Goal: Information Seeking & Learning: Learn about a topic

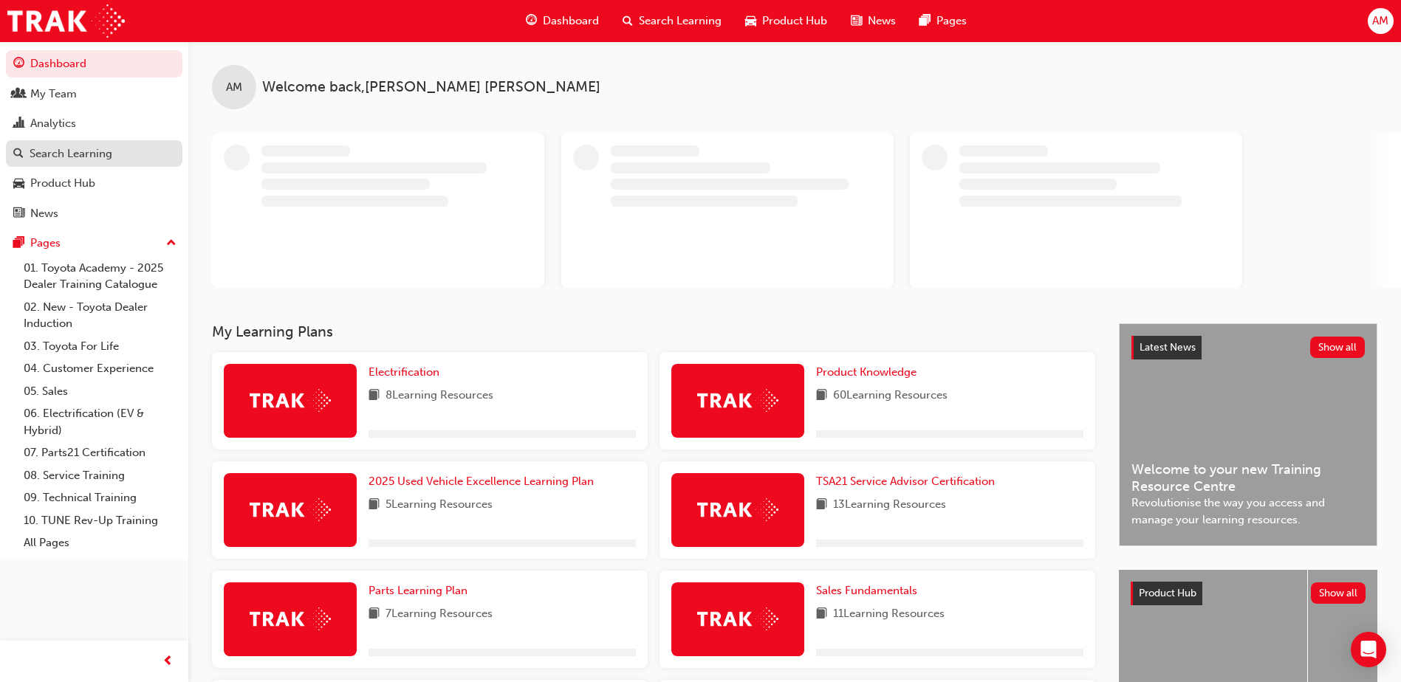
click at [70, 154] on div "Search Learning" at bounding box center [71, 153] width 83 height 17
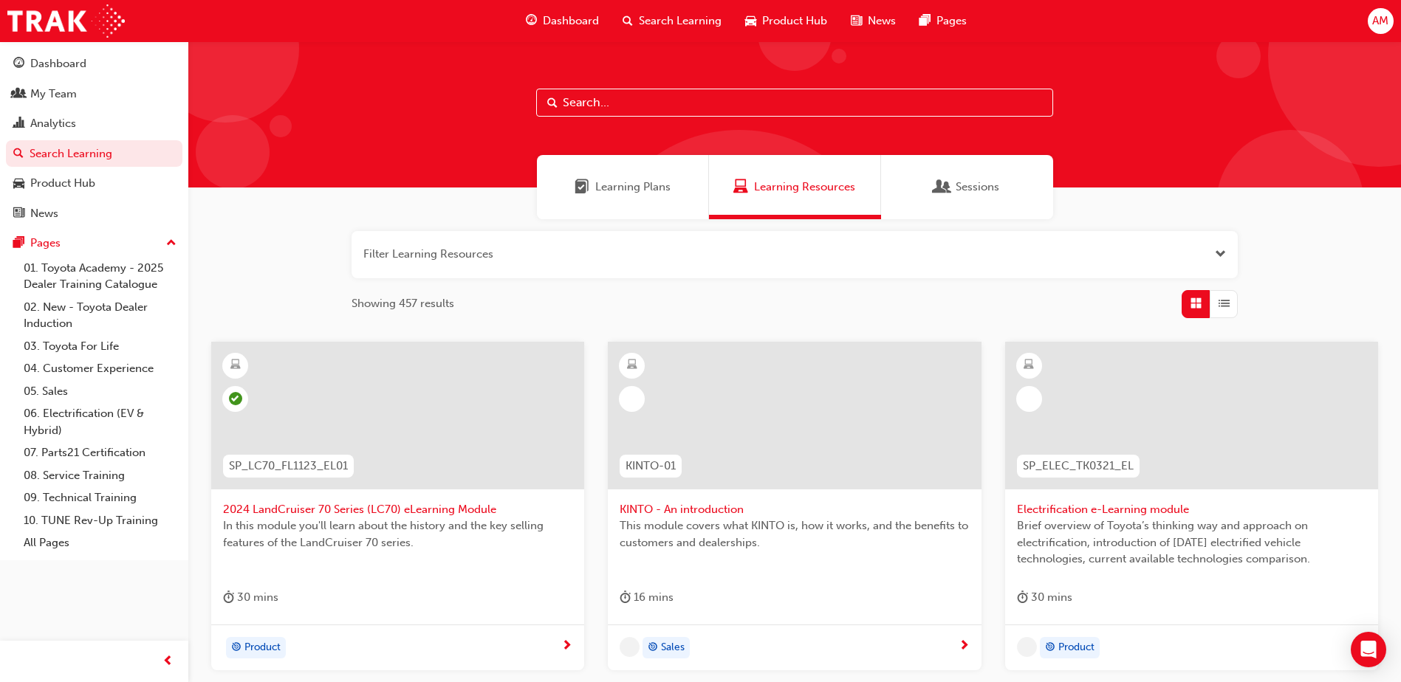
click at [635, 103] on input "text" at bounding box center [794, 103] width 517 height 28
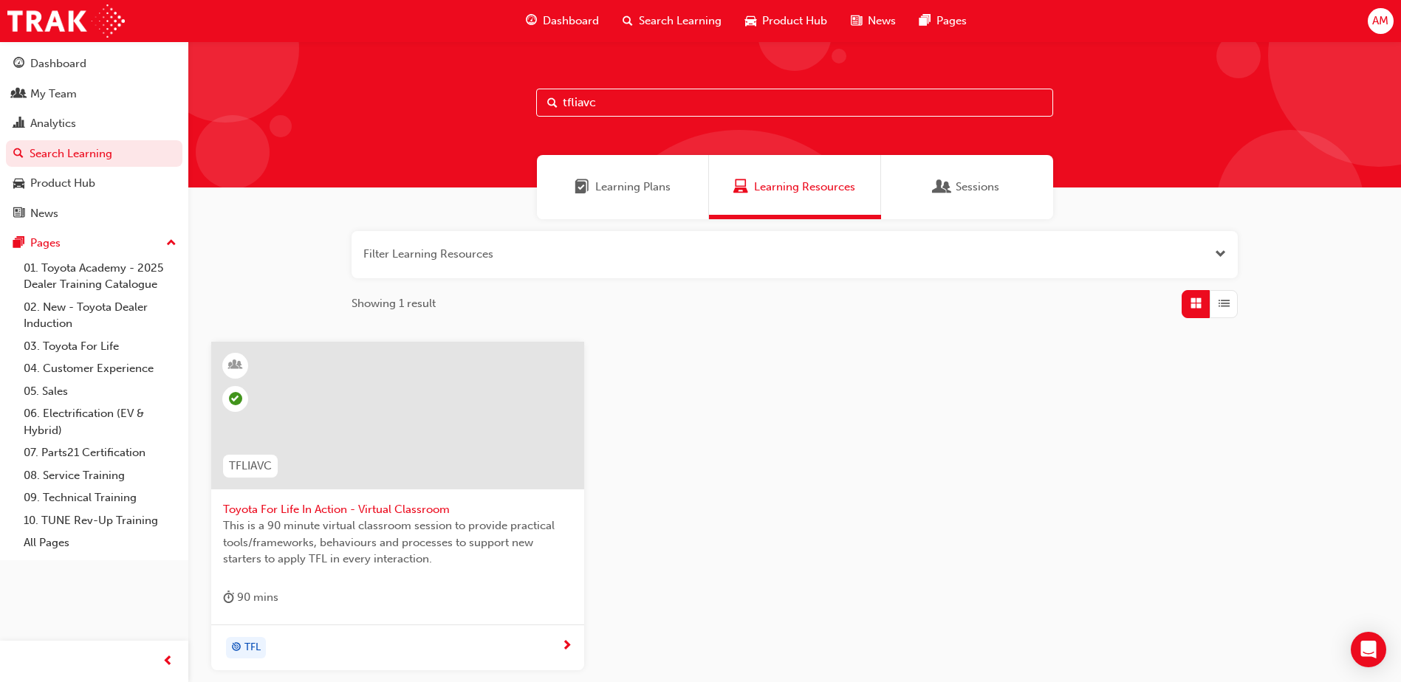
type input "tfliavc"
click at [393, 410] on div at bounding box center [397, 416] width 373 height 148
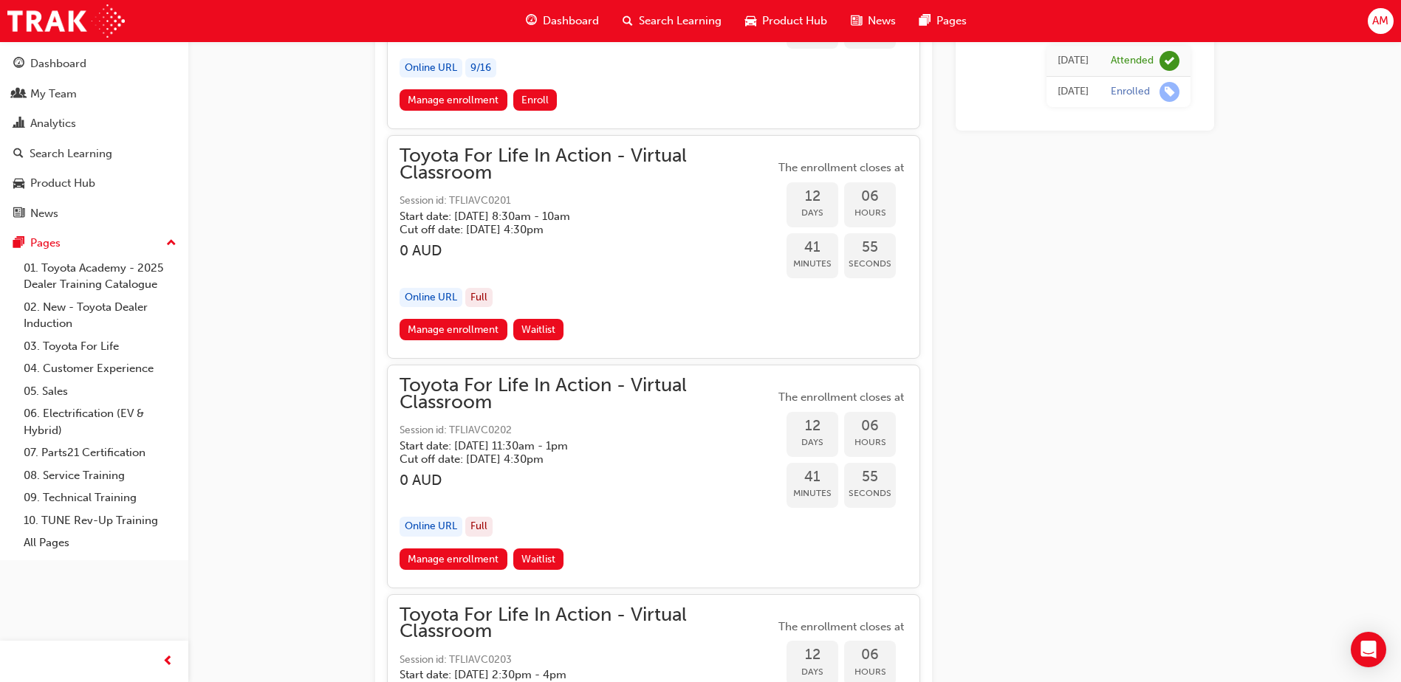
scroll to position [5652, 0]
